Goal: Find specific page/section: Find specific page/section

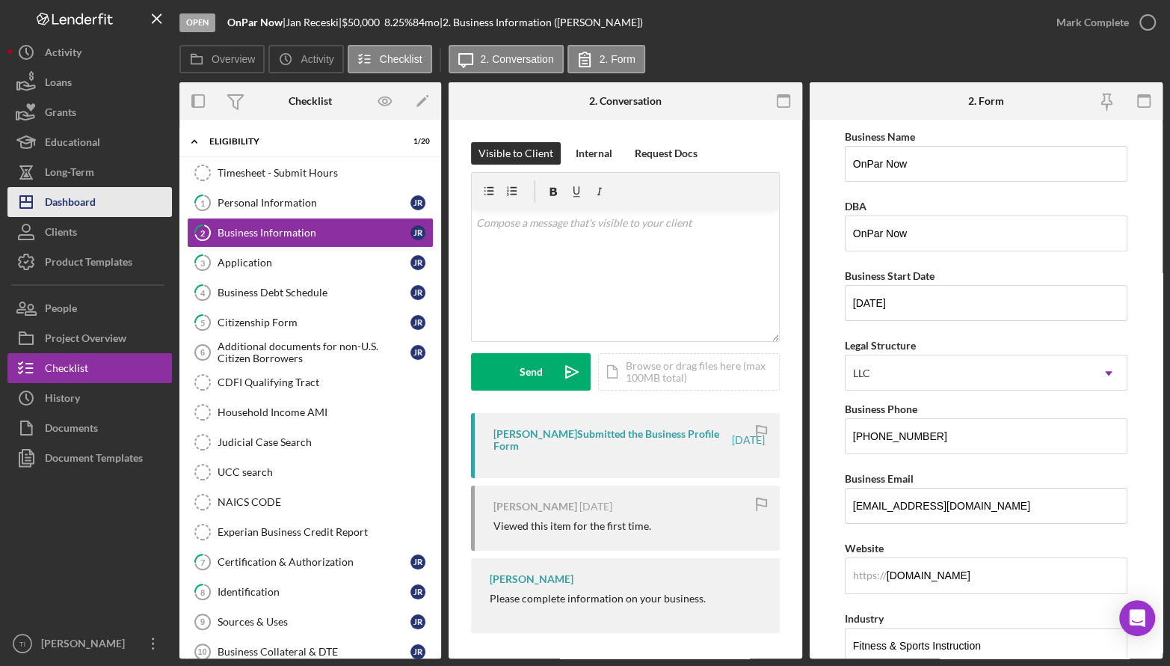
click at [87, 203] on div "Dashboard" at bounding box center [70, 204] width 51 height 34
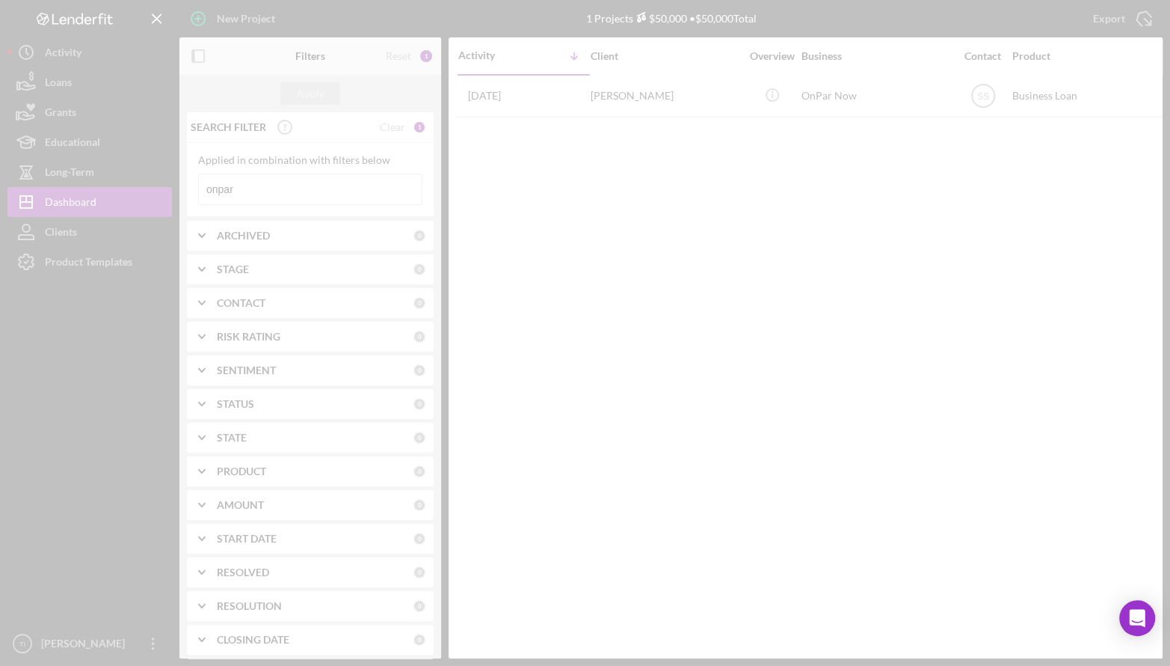
click at [303, 180] on div at bounding box center [585, 333] width 1170 height 666
click at [283, 188] on div at bounding box center [585, 333] width 1170 height 666
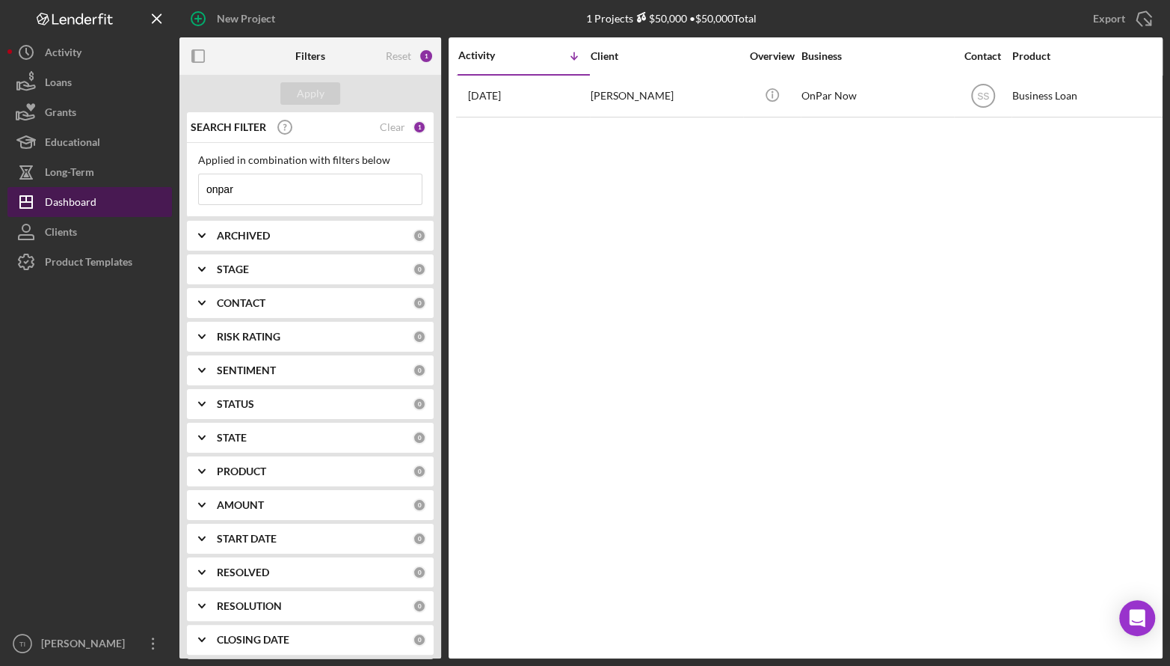
drag, startPoint x: 285, startPoint y: 185, endPoint x: 171, endPoint y: 192, distance: 113.9
click at [168, 191] on div "New Project 1 Projects $50,000 • $50,000 Total onpar Export Icon/Export Filters…" at bounding box center [584, 329] width 1155 height 658
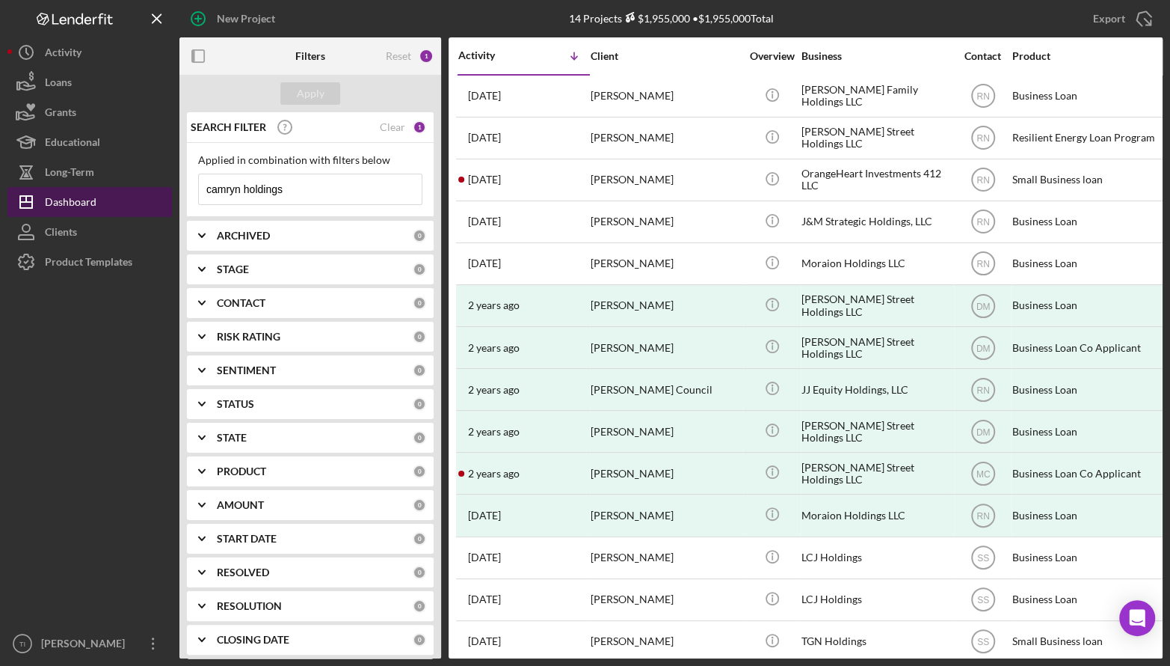
drag, startPoint x: 298, startPoint y: 192, endPoint x: 109, endPoint y: 192, distance: 189.2
click at [109, 192] on div "New Project 14 Projects $1,955,000 • $1,955,000 Total onpar Export Icon/Export …" at bounding box center [584, 329] width 1155 height 658
type input "[STREET_ADDRESS][PERSON_NAME]"
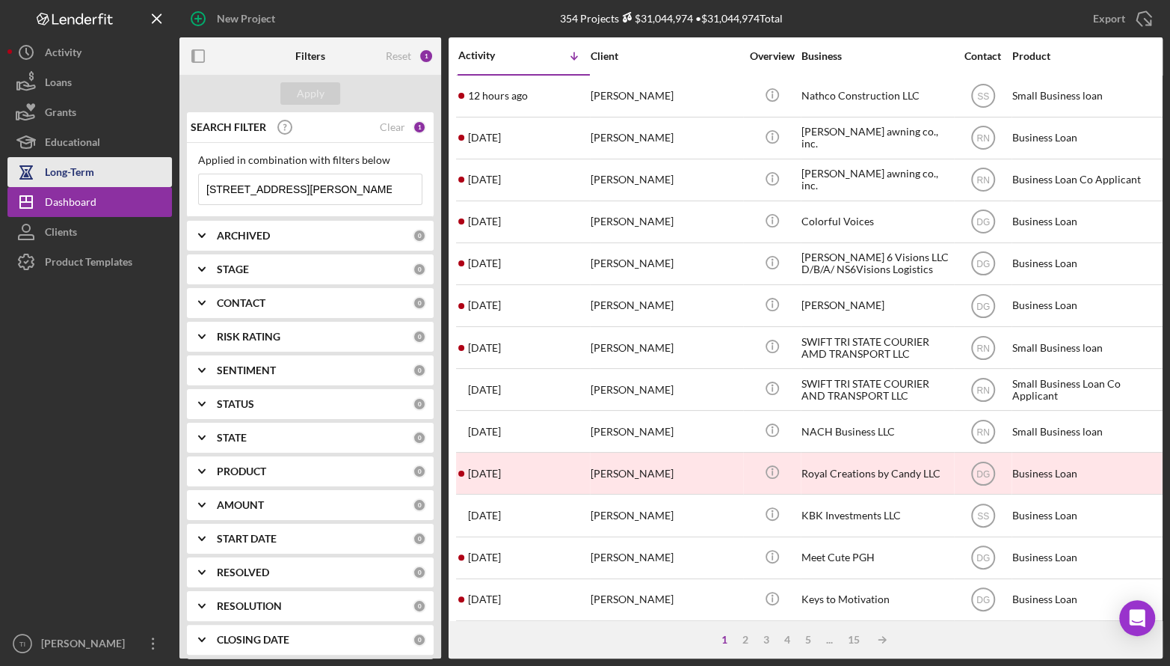
drag, startPoint x: 331, startPoint y: 188, endPoint x: 85, endPoint y: 182, distance: 245.4
click at [76, 179] on div "New Project 354 Projects $31,044,974 • $31,044,974 Total onpar Export Icon/Expo…" at bounding box center [584, 329] width 1155 height 658
